Goal: Transaction & Acquisition: Purchase product/service

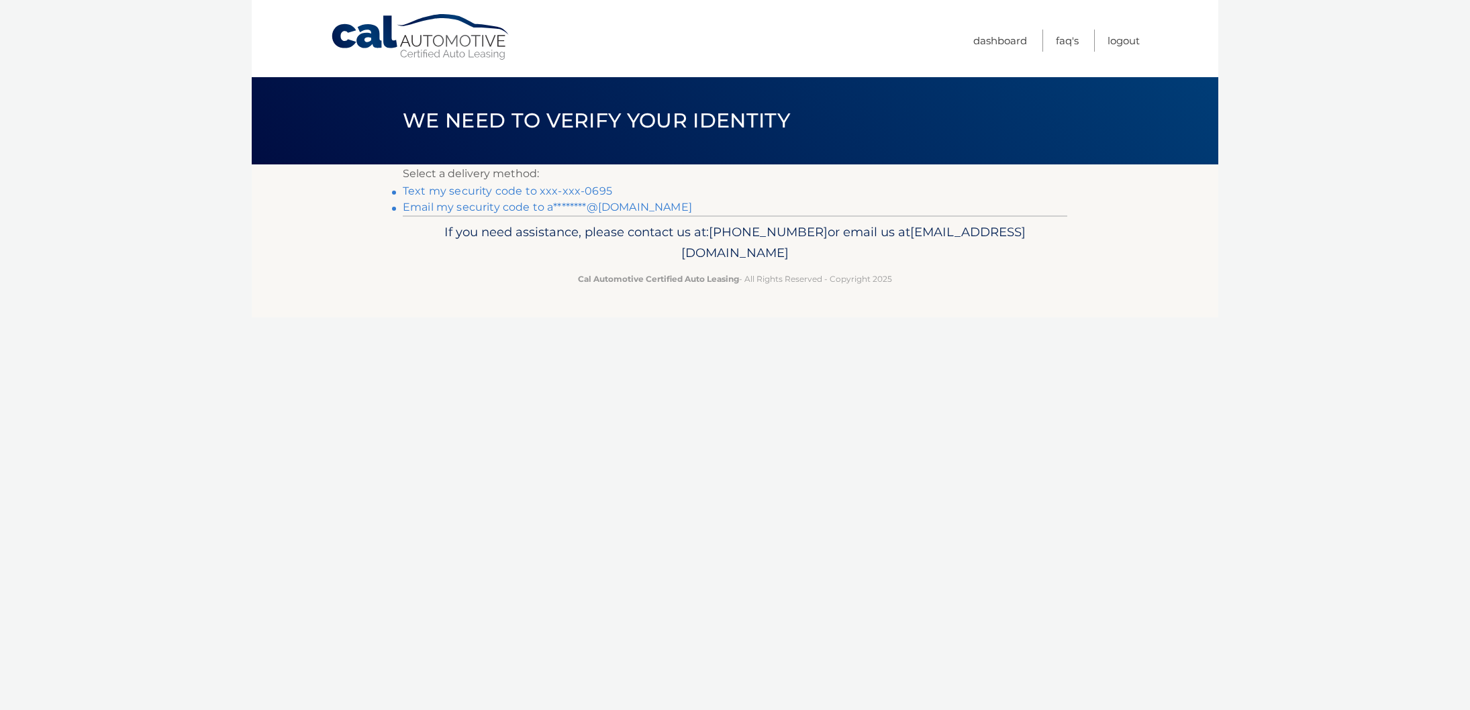
click at [601, 205] on link "Email my security code to a********@gmail.com" at bounding box center [547, 207] width 289 height 13
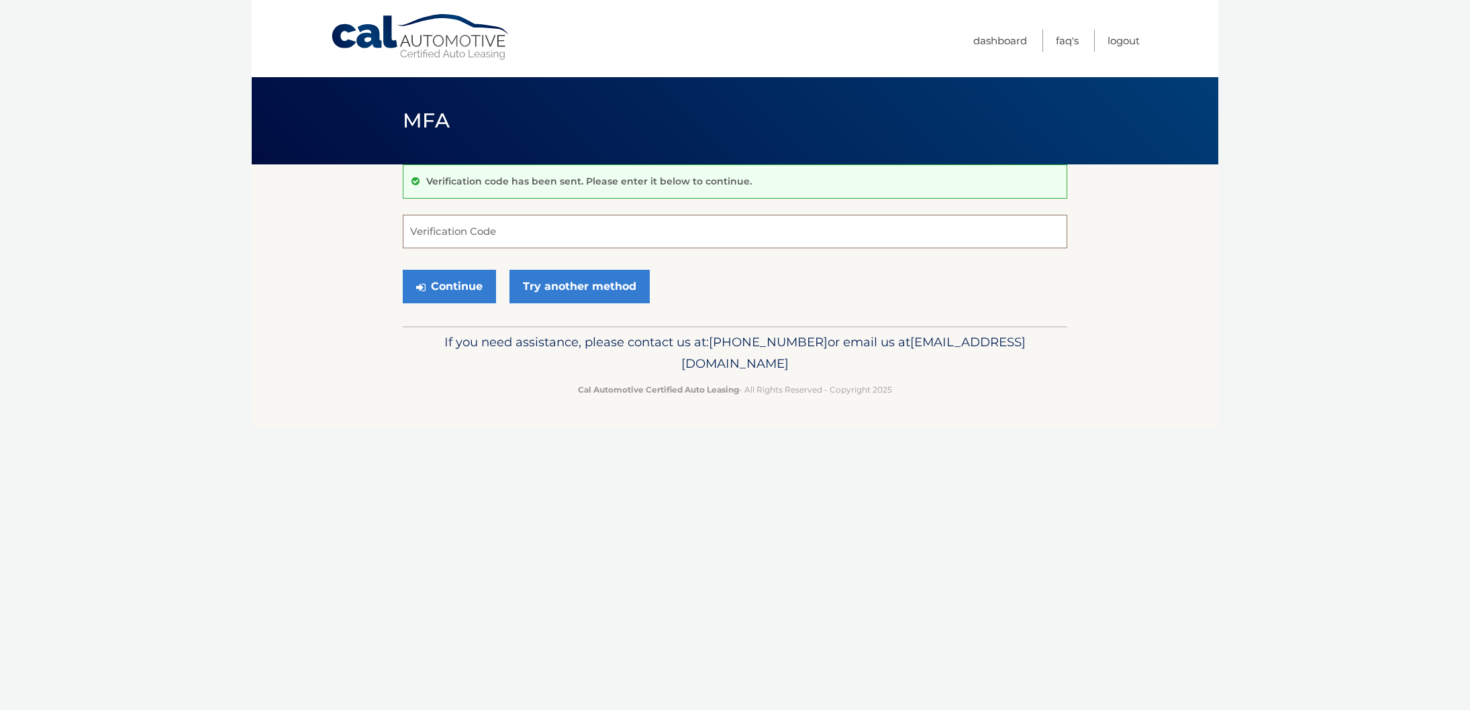
click at [450, 238] on input "Verification Code" at bounding box center [735, 232] width 664 height 34
type input "683058"
click at [460, 284] on button "Continue" at bounding box center [449, 287] width 93 height 34
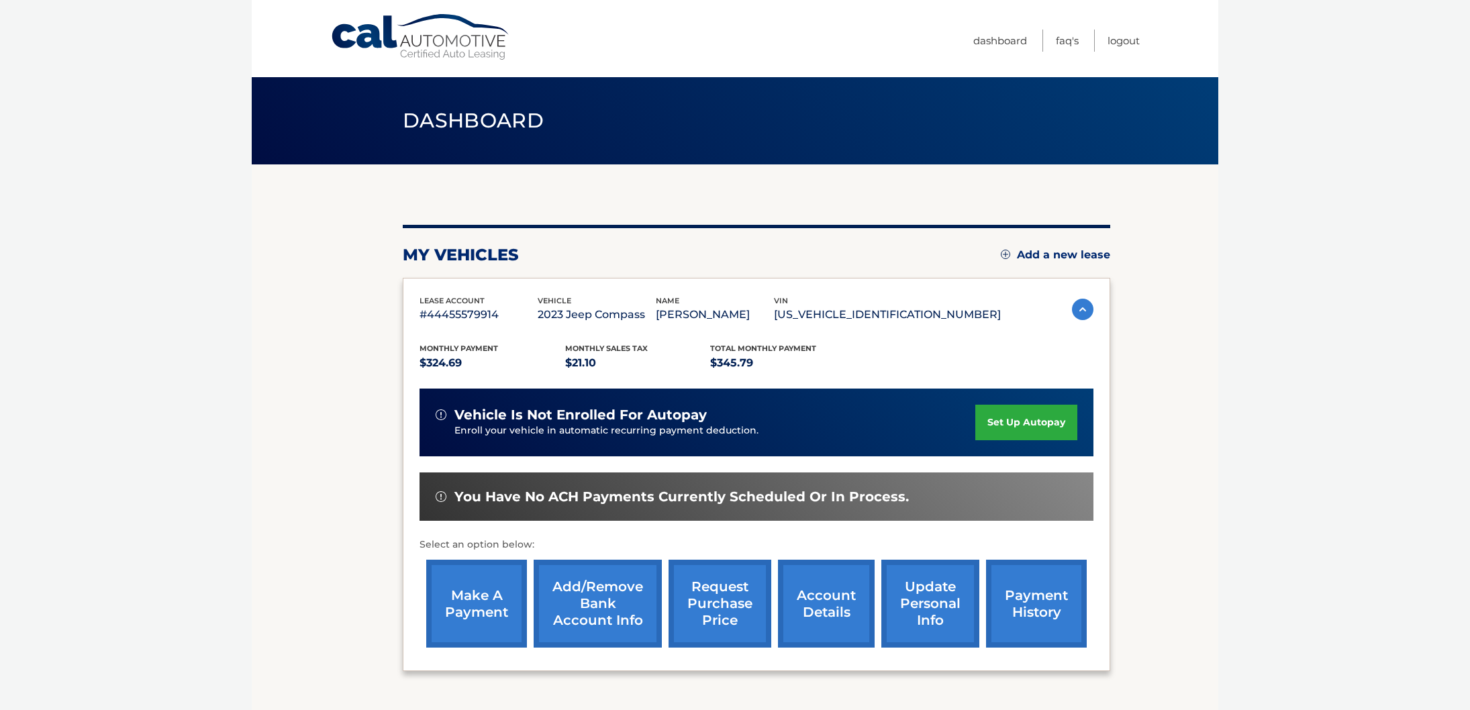
click at [477, 595] on link "make a payment" at bounding box center [476, 604] width 101 height 88
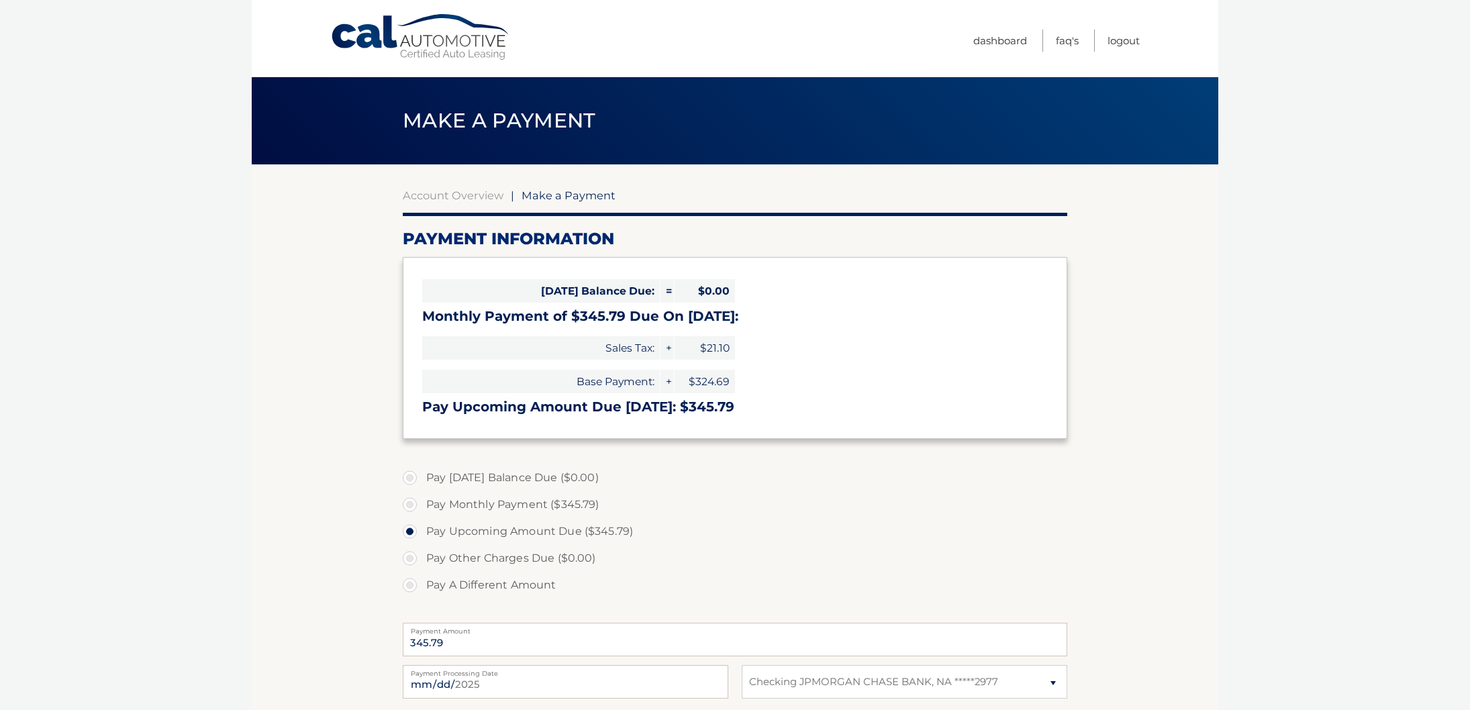
select select "M2Y5MzIwNzYtMTI2MS00OWQyLWJkNjEtOGNmMDAxNjZjZThj"
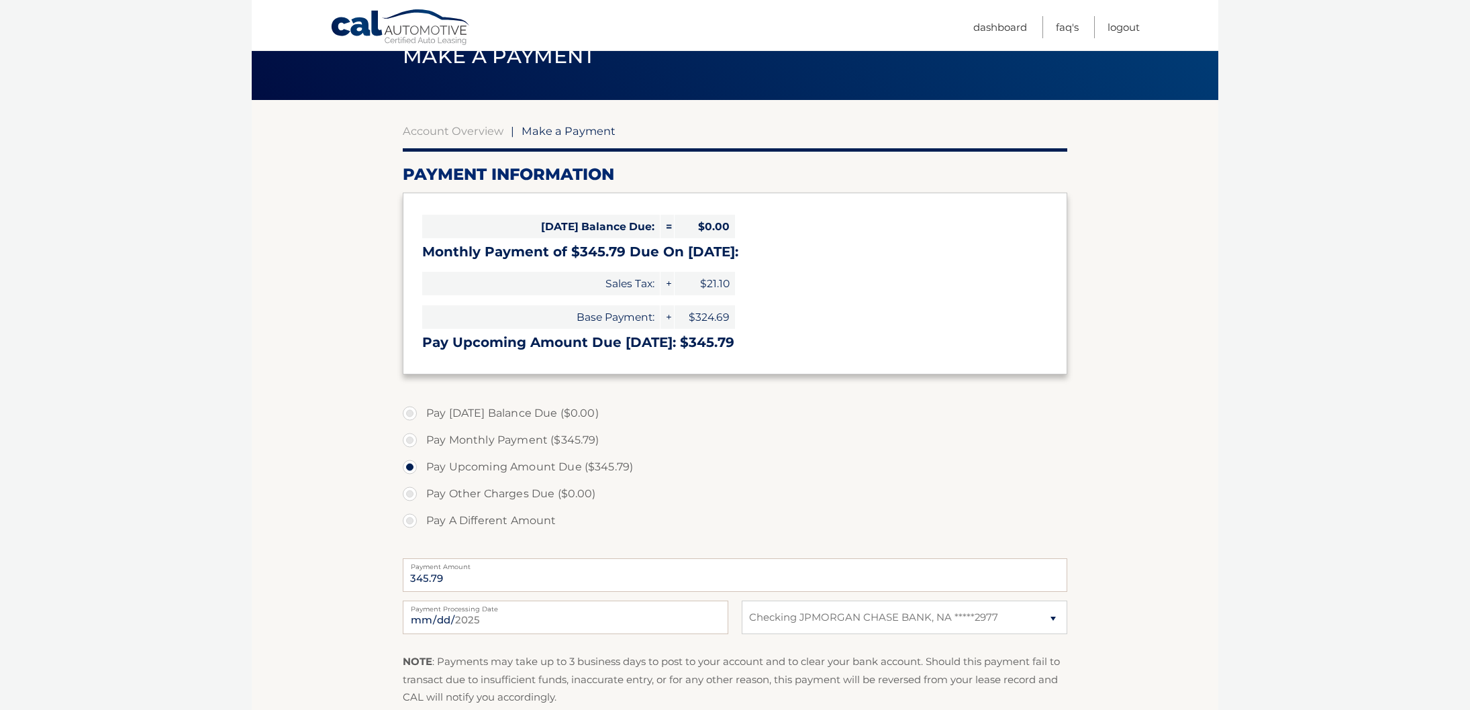
scroll to position [65, 0]
click at [410, 440] on label "Pay Monthly Payment ($345.79)" at bounding box center [735, 439] width 664 height 27
click at [410, 440] on input "Pay Monthly Payment ($345.79)" at bounding box center [414, 436] width 13 height 21
radio input "true"
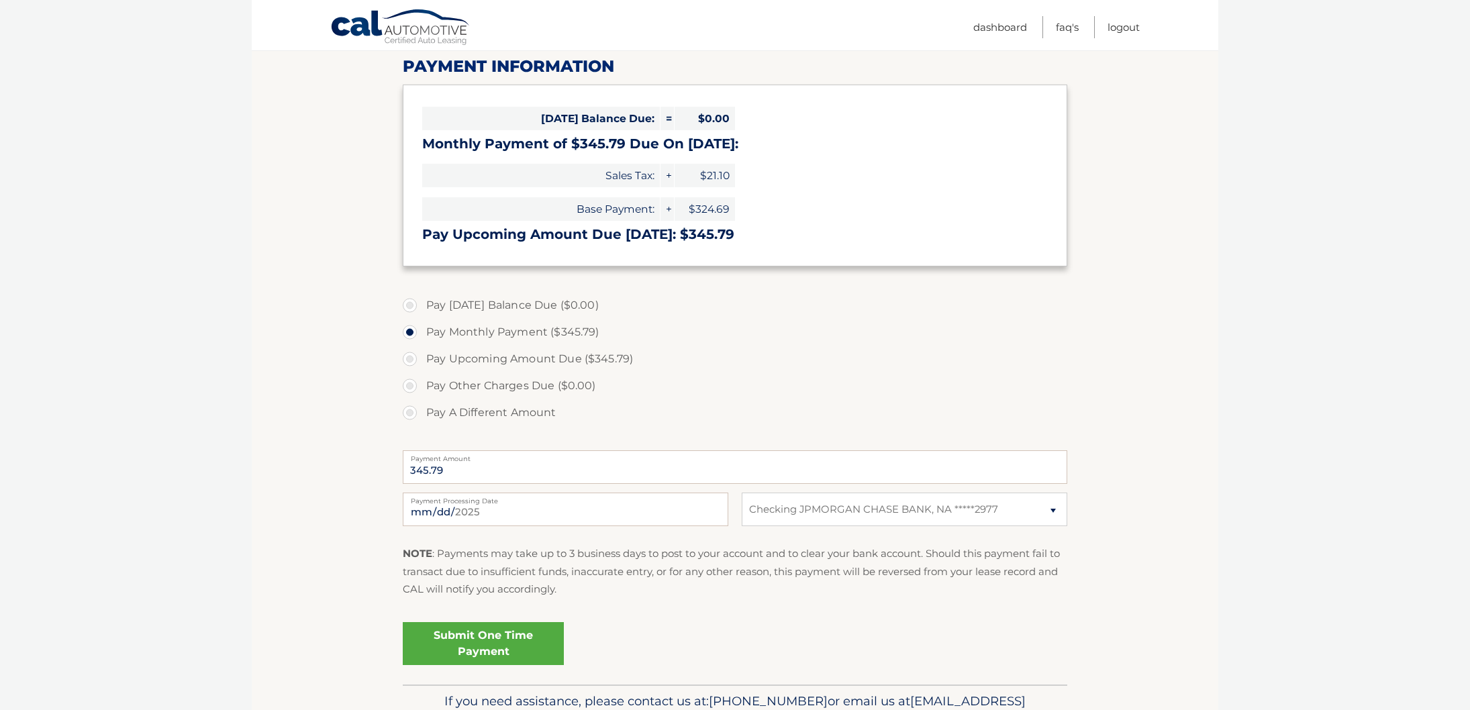
scroll to position [173, 0]
click at [501, 642] on link "Submit One Time Payment" at bounding box center [483, 642] width 161 height 43
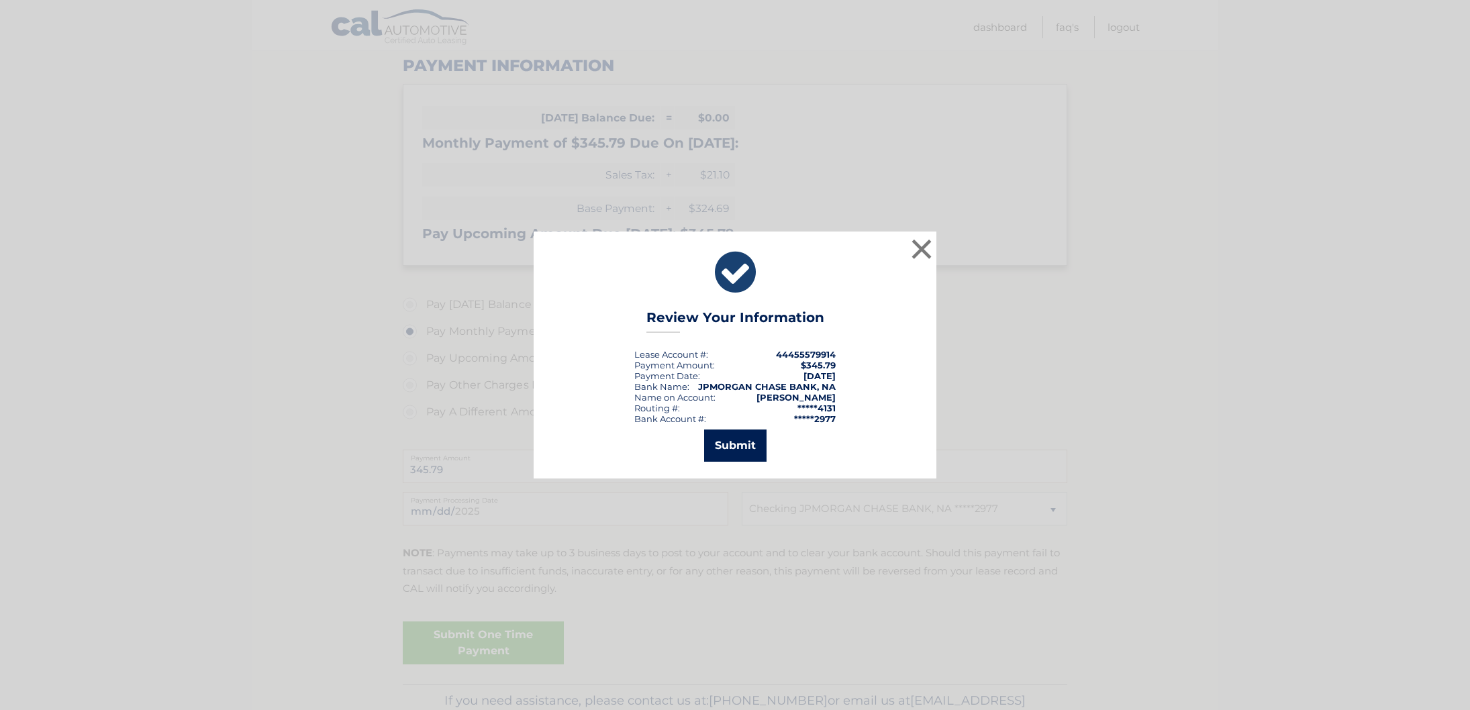
click at [738, 440] on button "Submit" at bounding box center [735, 445] width 62 height 32
